Goal: Navigation & Orientation: Find specific page/section

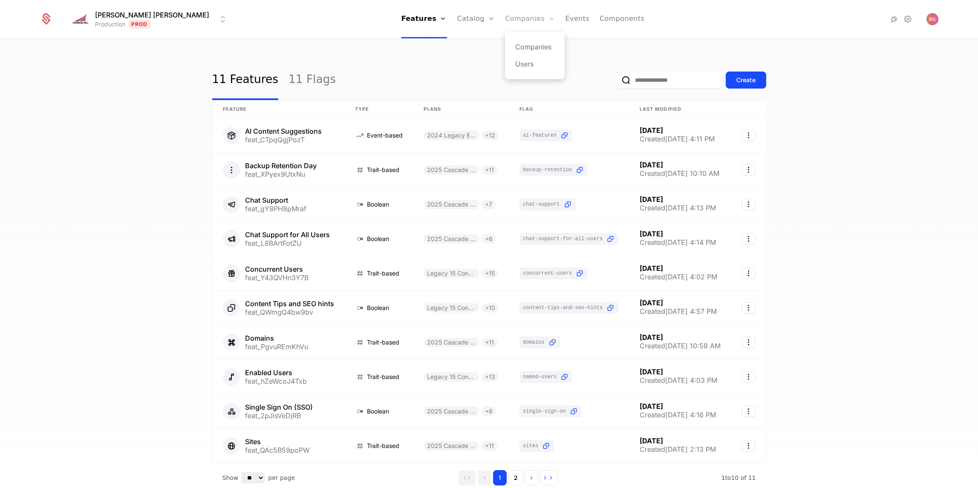
click at [505, 16] on link "Companies" at bounding box center [530, 19] width 50 height 38
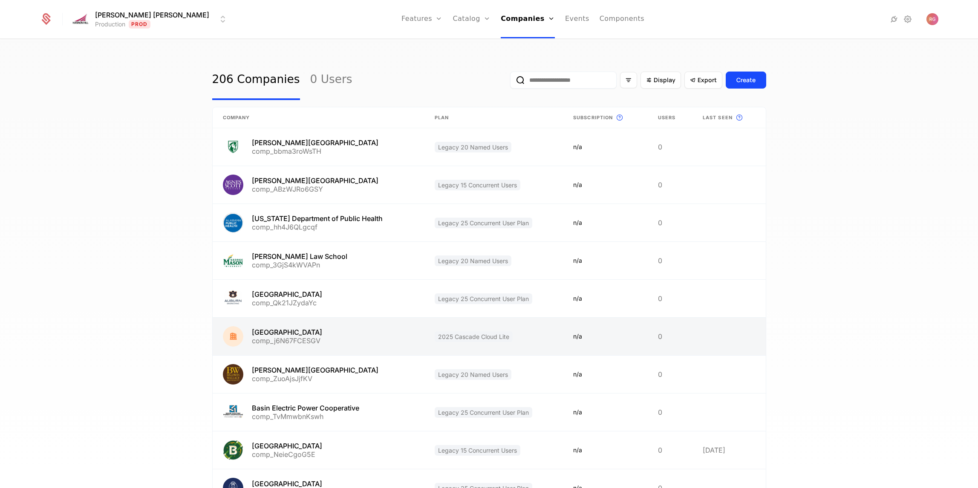
scroll to position [77, 0]
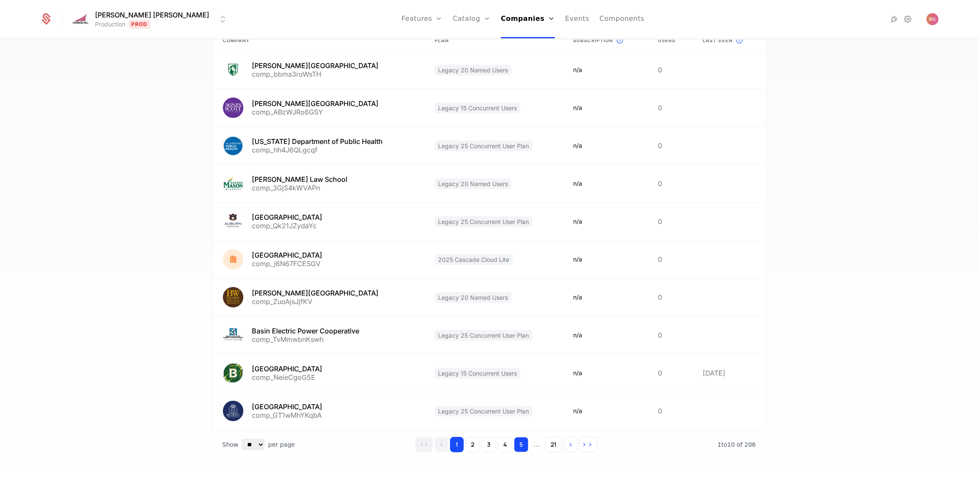
click at [517, 446] on button "5" at bounding box center [521, 444] width 14 height 15
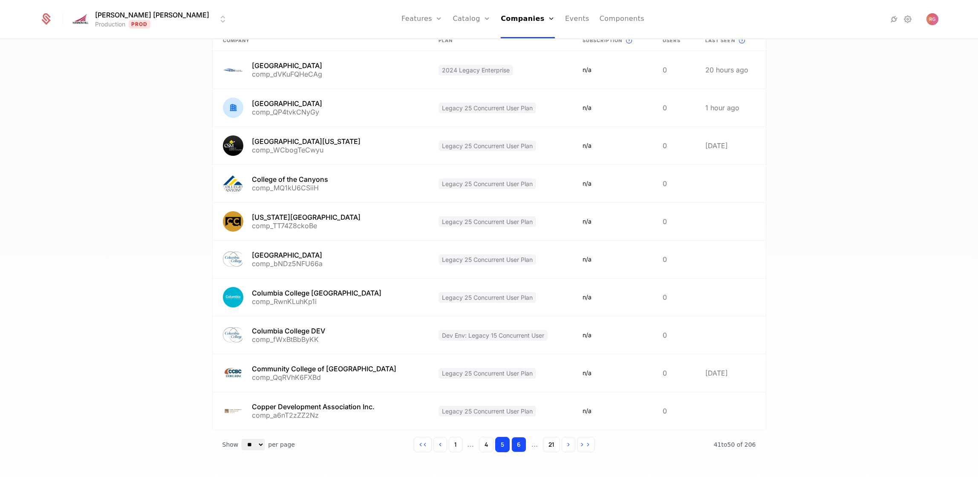
click at [517, 445] on button "6" at bounding box center [518, 444] width 15 height 15
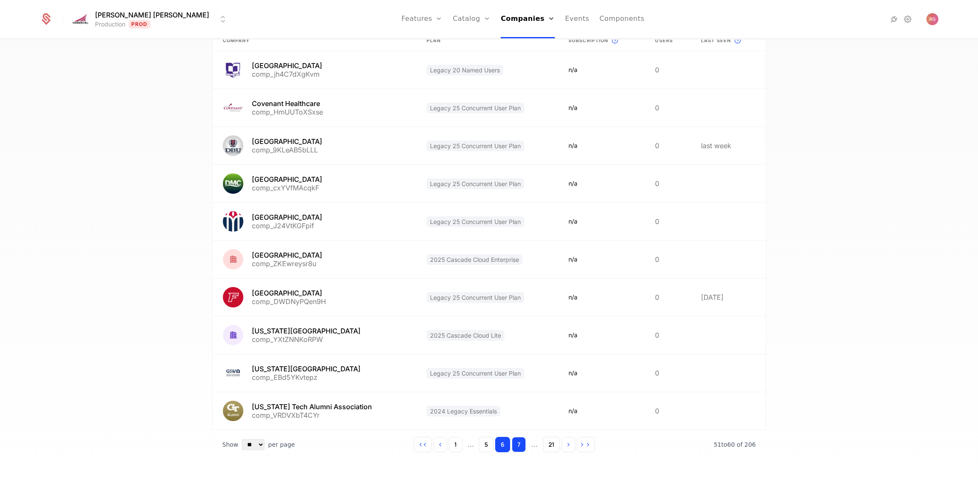
click at [519, 445] on button "7" at bounding box center [519, 444] width 14 height 15
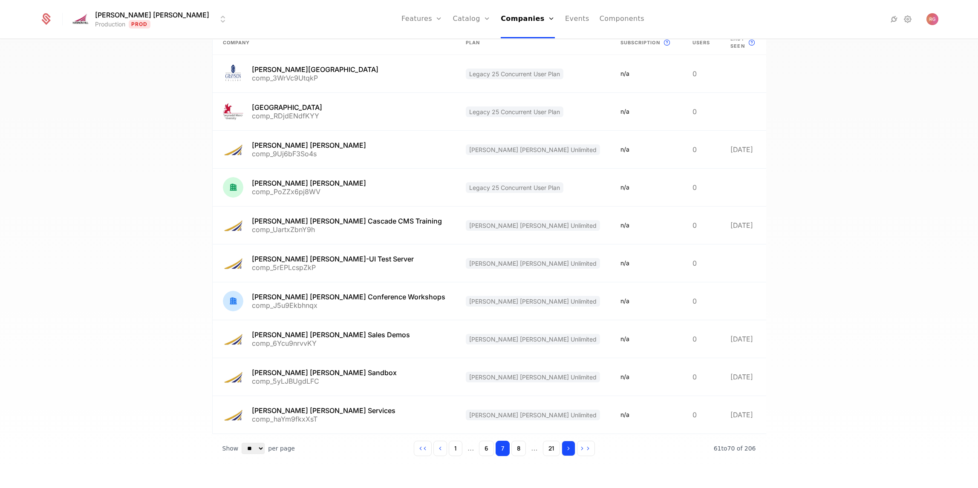
click at [566, 446] on icon "Go to next page" at bounding box center [569, 449] width 6 height 6
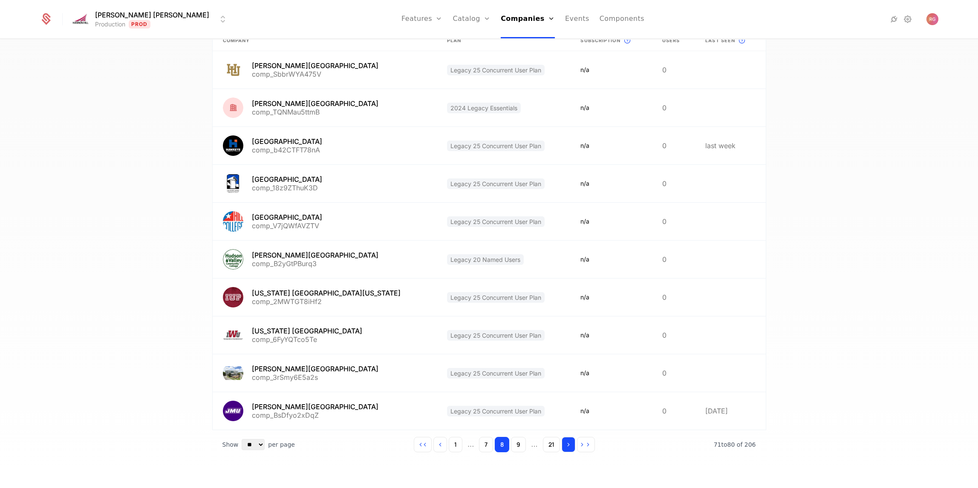
click at [566, 445] on icon "Go to next page" at bounding box center [569, 445] width 6 height 6
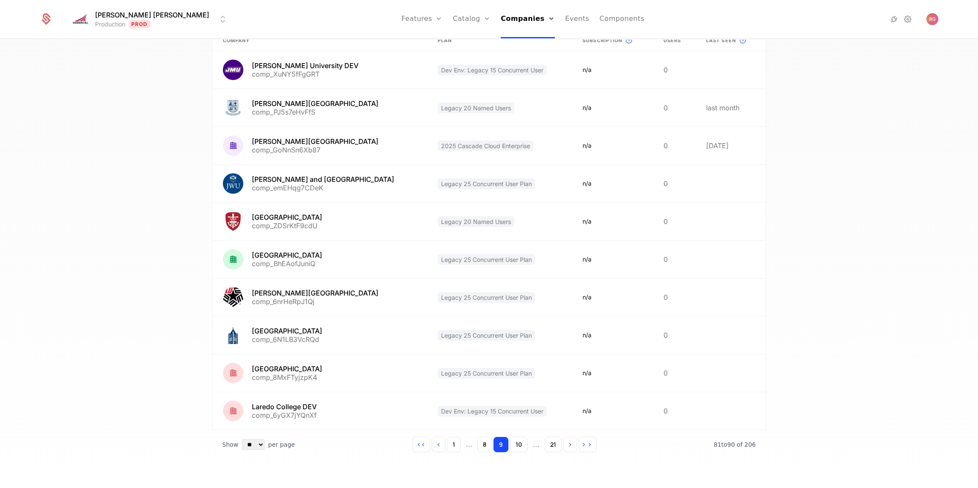
click at [567, 445] on icon "Go to next page" at bounding box center [570, 445] width 6 height 6
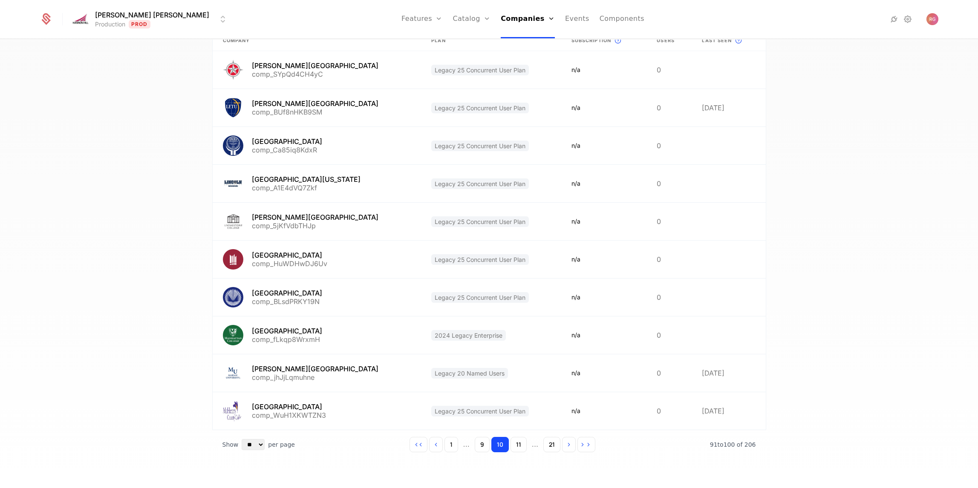
click at [566, 445] on icon "Go to next page" at bounding box center [569, 445] width 6 height 6
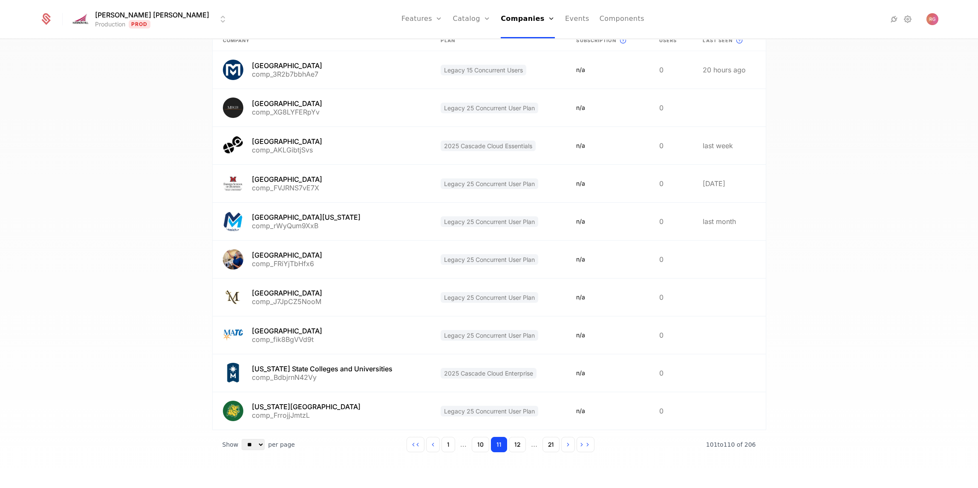
click at [566, 445] on icon "Go to next page" at bounding box center [568, 445] width 6 height 6
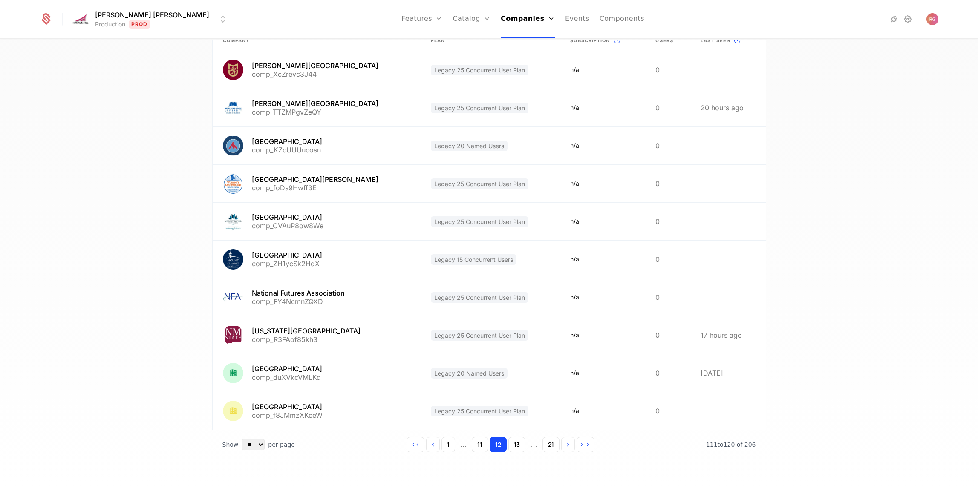
click at [566, 445] on icon "Go to next page" at bounding box center [568, 445] width 6 height 6
